Goal: Find specific page/section: Find specific page/section

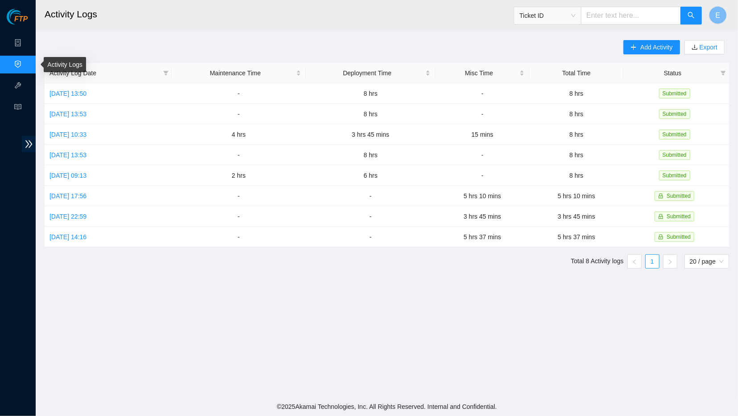
click at [26, 64] on link "Activity Logs" at bounding box center [43, 64] width 35 height 7
click at [26, 45] on link "Data Centers" at bounding box center [44, 43] width 37 height 7
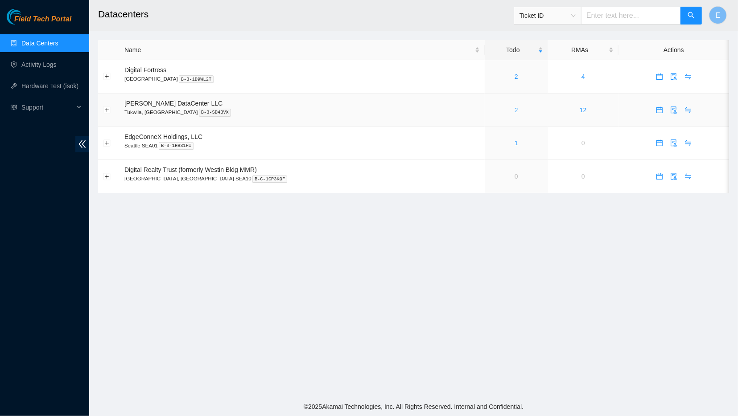
click at [514, 111] on link "2" at bounding box center [516, 110] width 4 height 7
